Goal: Find specific page/section: Find specific page/section

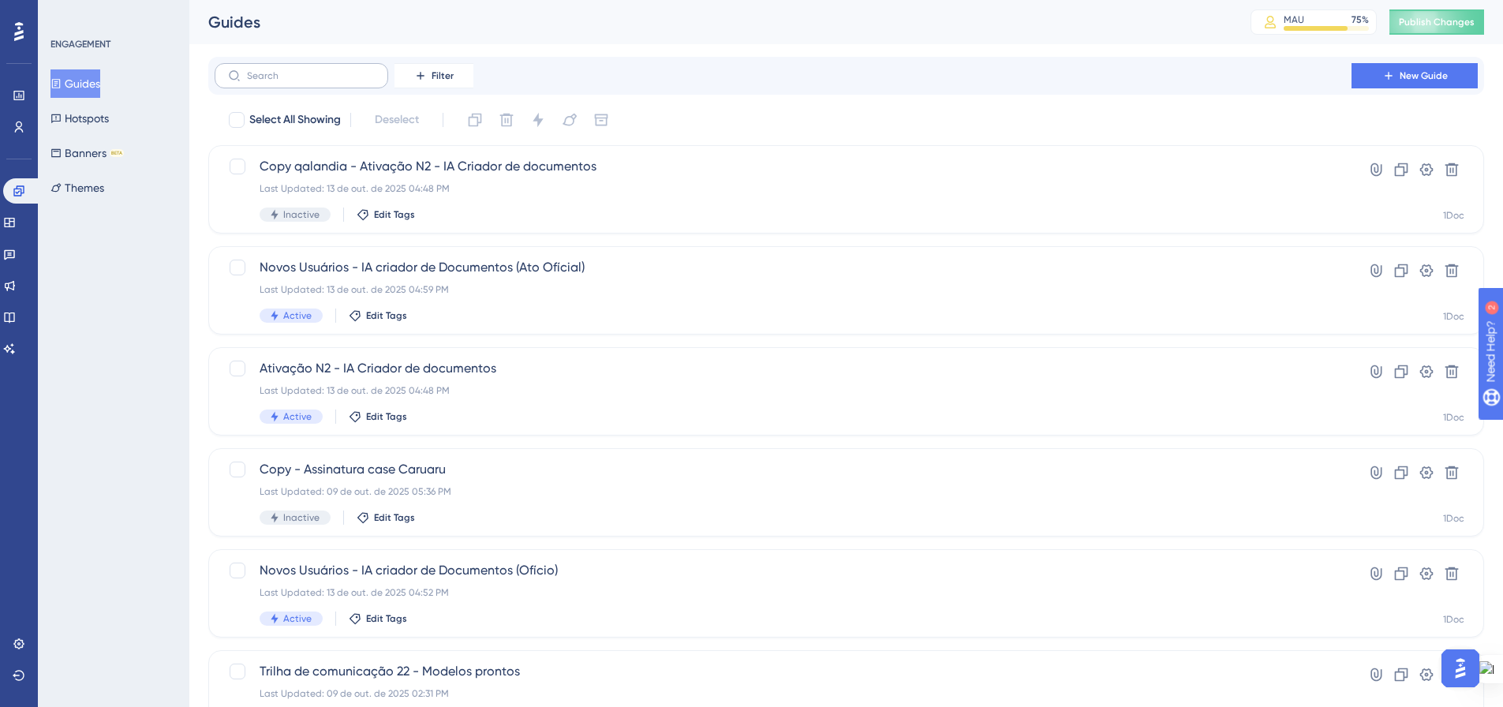
click at [252, 84] on label at bounding box center [302, 75] width 174 height 25
click at [252, 81] on input "text" at bounding box center [311, 75] width 128 height 11
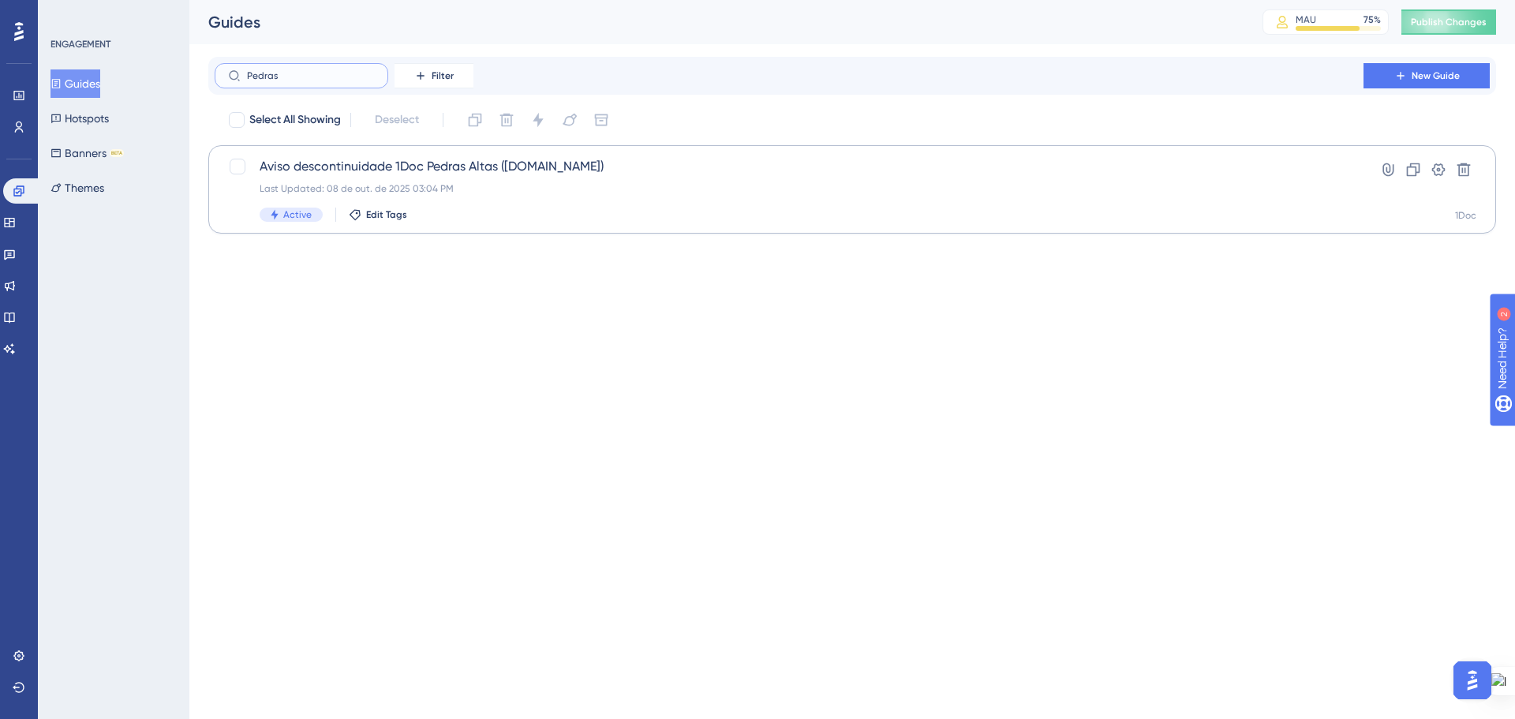
type input "Pedras"
click at [495, 173] on span "Aviso descontinuidade 1Doc Pedras Altas ([DOMAIN_NAME])" at bounding box center [789, 166] width 1059 height 19
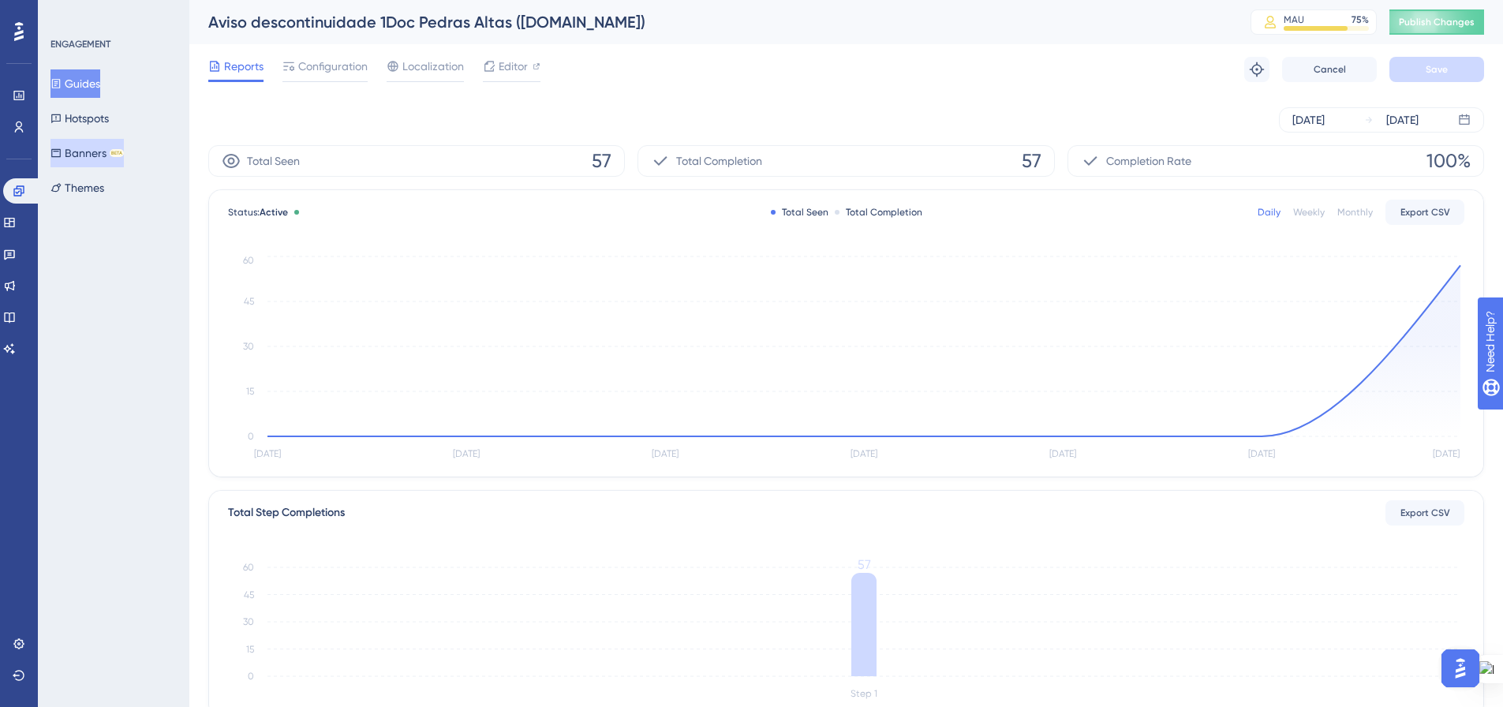
click at [81, 140] on button "Banners BETA" at bounding box center [86, 153] width 73 height 28
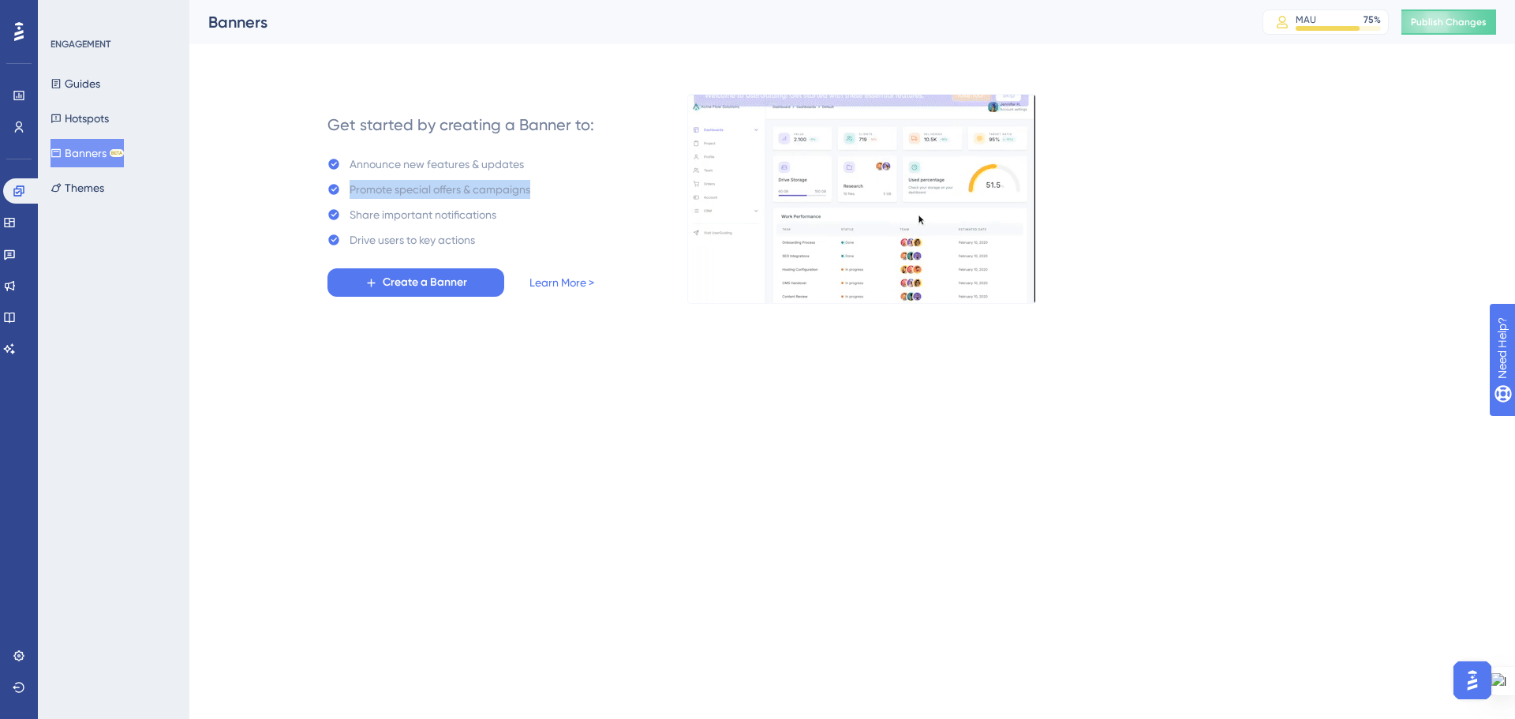
drag, startPoint x: 349, startPoint y: 189, endPoint x: 535, endPoint y: 197, distance: 186.4
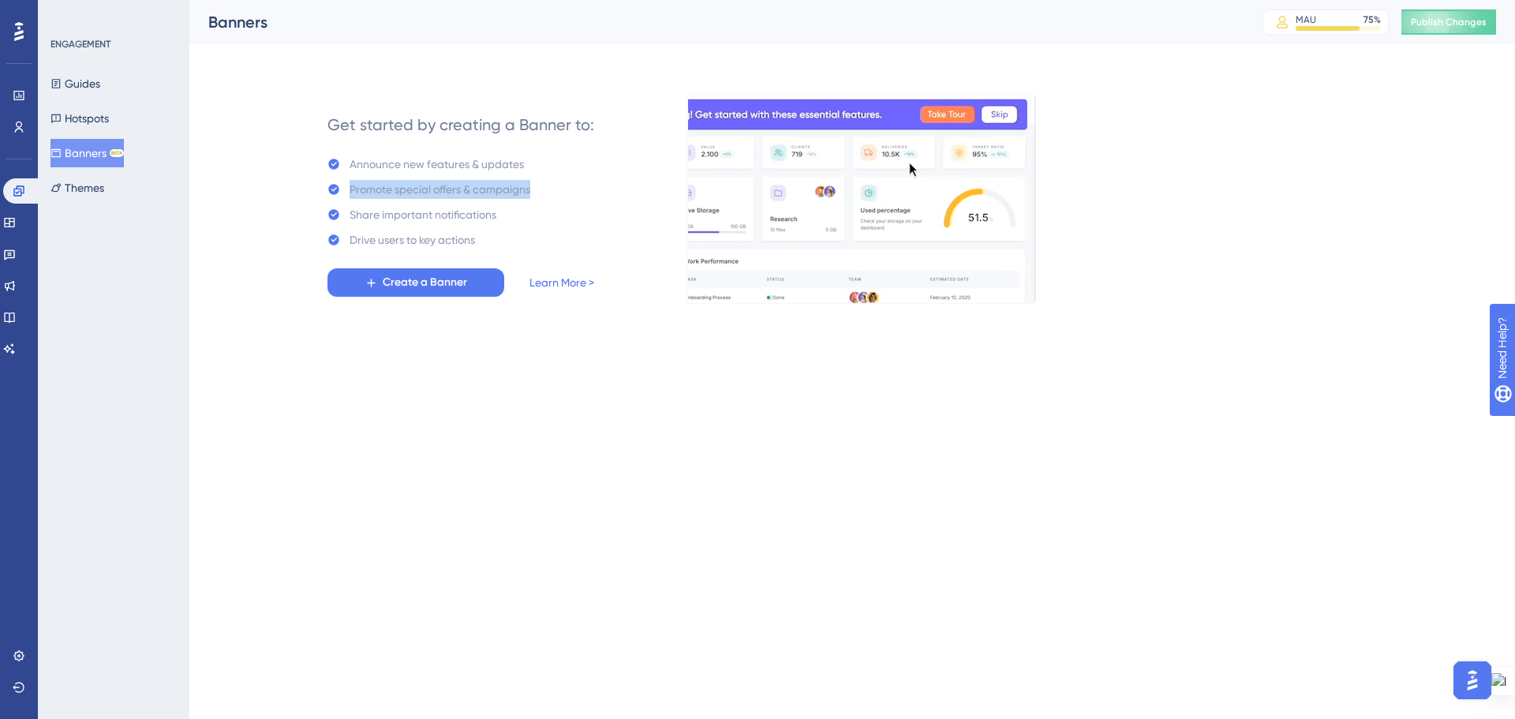
click at [535, 197] on div "Get started by creating a Banner to: Announce new features & updates Promote sp…" at bounding box center [460, 199] width 267 height 196
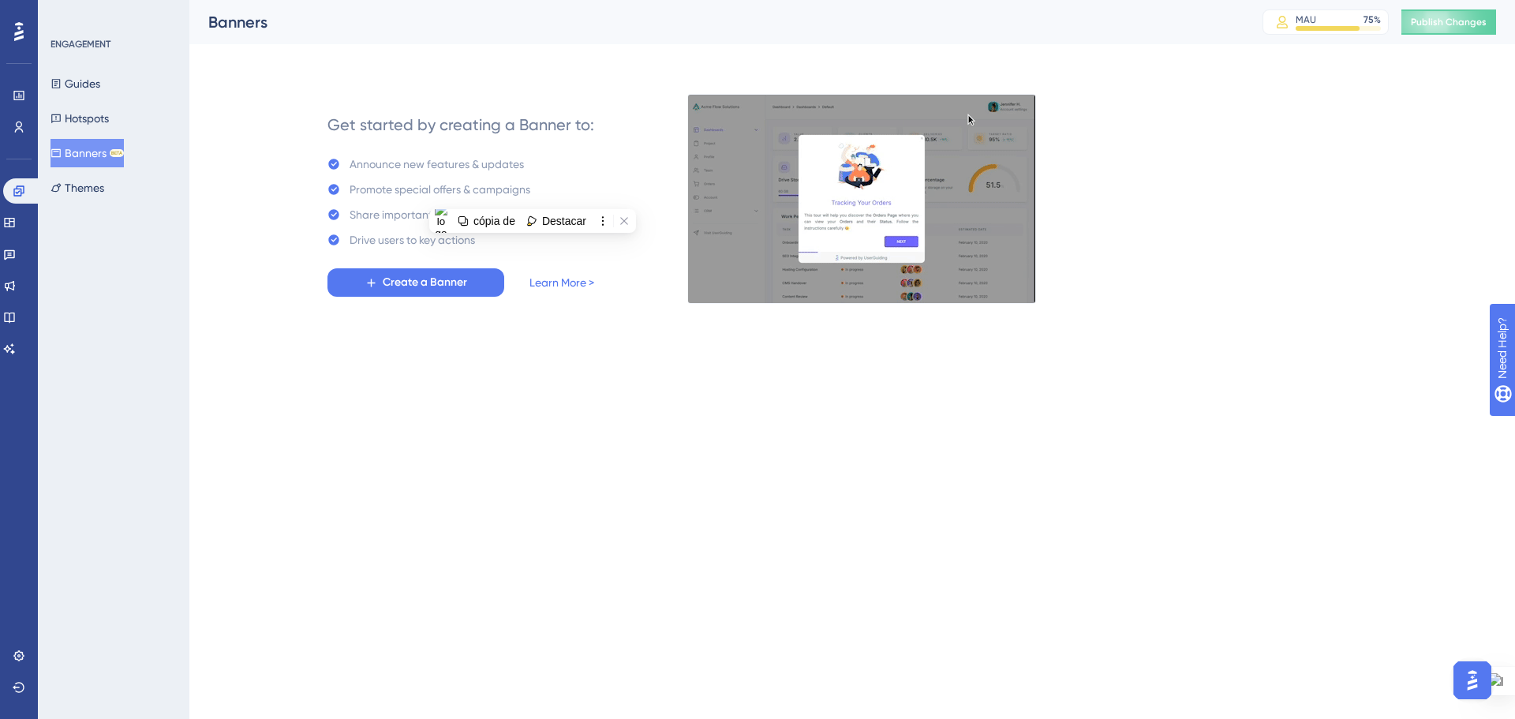
click at [516, 353] on html "Performance Users Engagement Widgets Feedback Product Updates Knowledge Base AI…" at bounding box center [757, 176] width 1515 height 353
